Goal: Communication & Community: Answer question/provide support

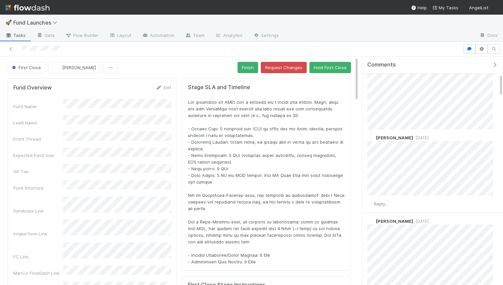
scroll to position [233, 0]
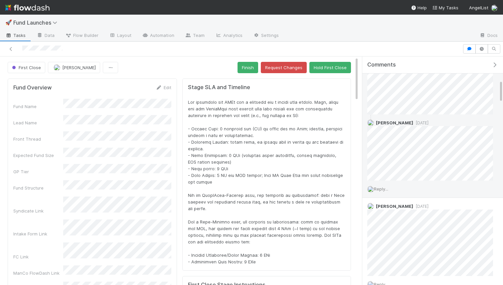
click at [380, 188] on span "Reply..." at bounding box center [381, 188] width 14 height 5
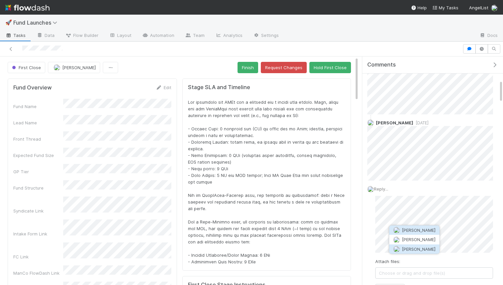
click at [402, 246] on span "[PERSON_NAME]" at bounding box center [419, 248] width 34 height 5
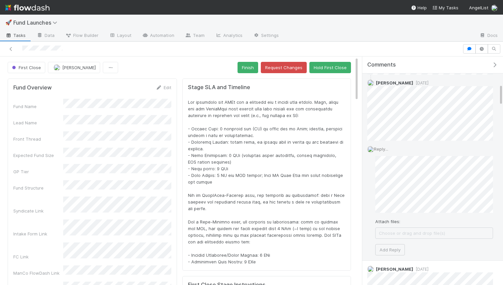
scroll to position [283, 0]
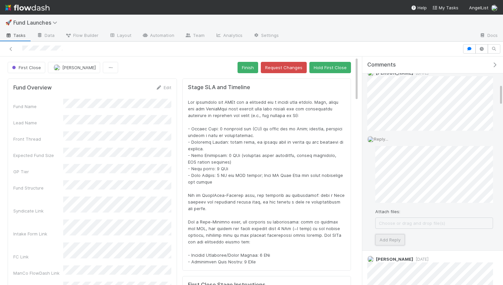
click at [388, 237] on button "Add Reply" at bounding box center [390, 239] width 30 height 11
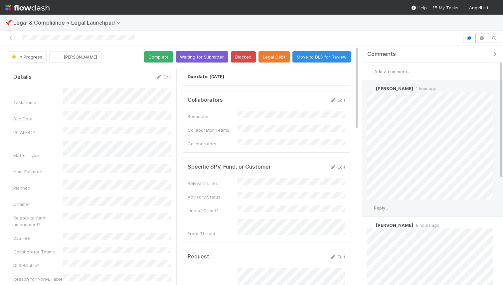
click at [380, 208] on span "Reply..." at bounding box center [381, 207] width 14 height 5
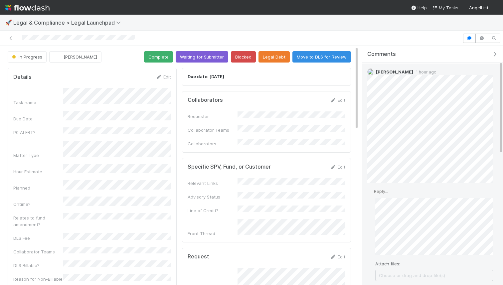
scroll to position [77, 0]
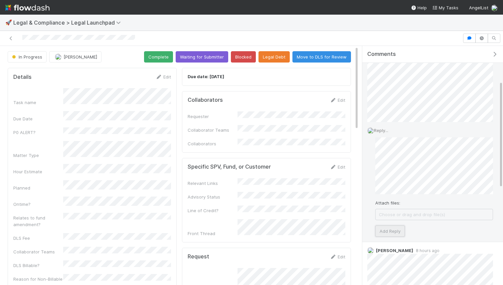
click at [386, 226] on button "Add Reply" at bounding box center [390, 230] width 30 height 11
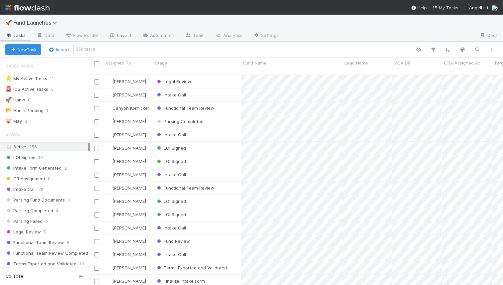
scroll to position [215, 413]
click at [225, 128] on div "Intake Call" at bounding box center [197, 134] width 88 height 13
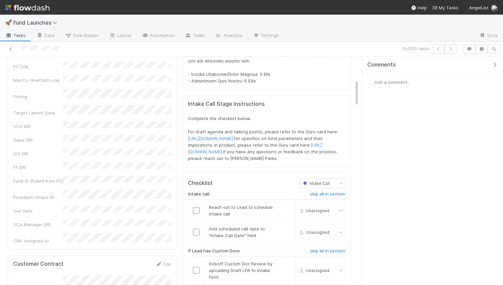
scroll to position [207, 0]
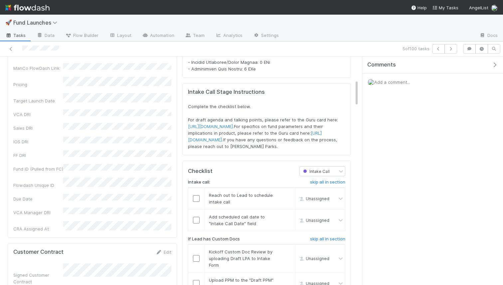
click at [83, 105] on div "Fund Name Lead Name Front Thread Expected Fund Size GP Tier Fund Structure Synd…" at bounding box center [92, 69] width 158 height 326
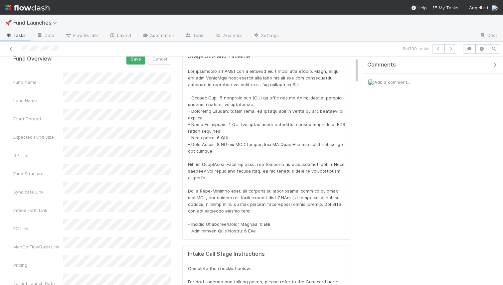
scroll to position [0, 0]
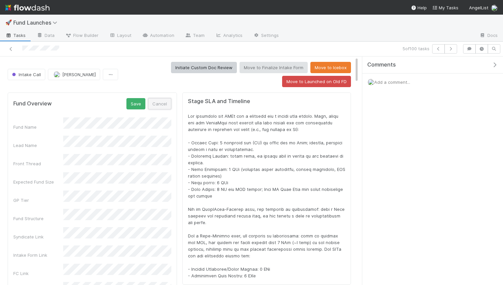
click at [156, 104] on button "Cancel" at bounding box center [159, 103] width 23 height 11
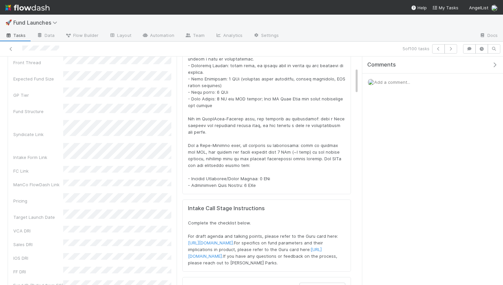
scroll to position [96, 0]
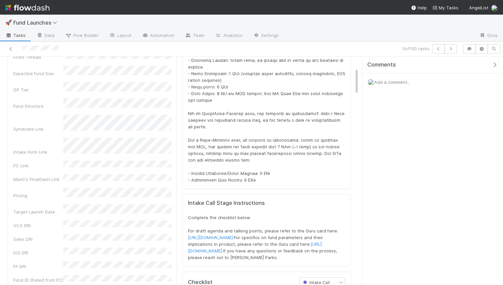
click at [176, 177] on div "Fund Overview Edit Fund Name Lead Name Front Thread Expected Fund Size GP Tier …" at bounding box center [92, 173] width 169 height 352
